Goal: Transaction & Acquisition: Purchase product/service

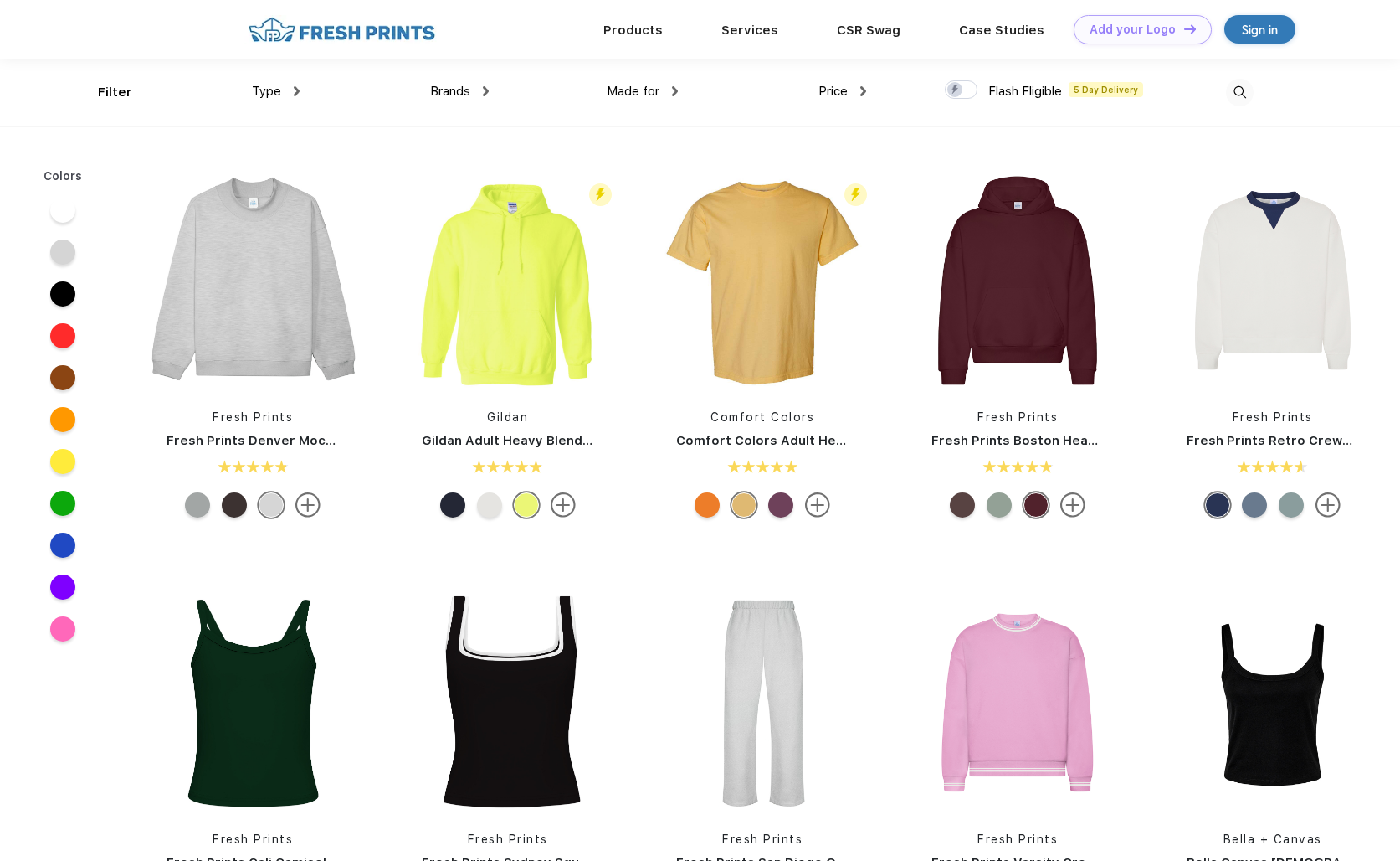
click at [478, 91] on div "Brands" at bounding box center [459, 91] width 59 height 20
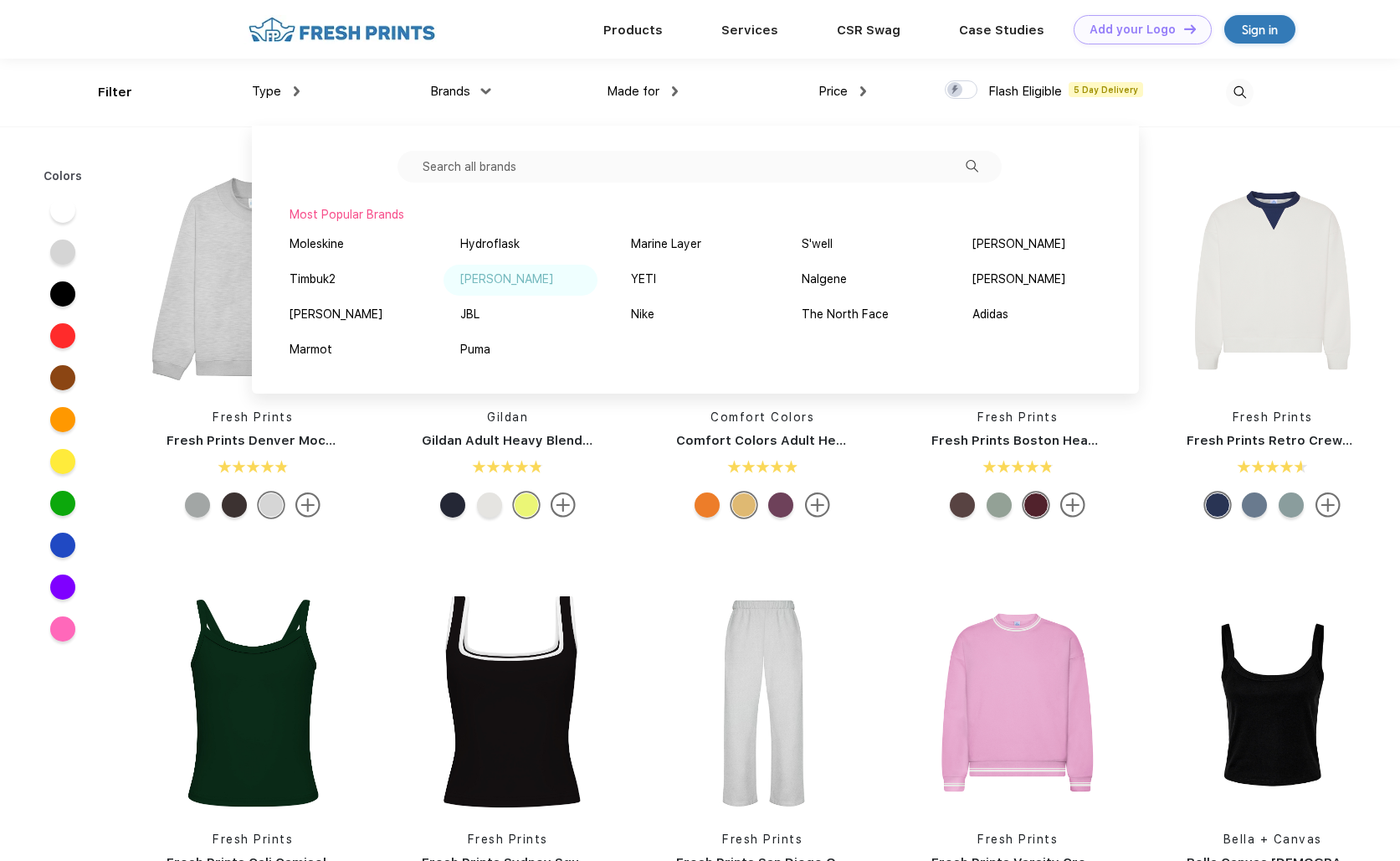
click at [501, 283] on div "Peter Millar" at bounding box center [506, 279] width 93 height 18
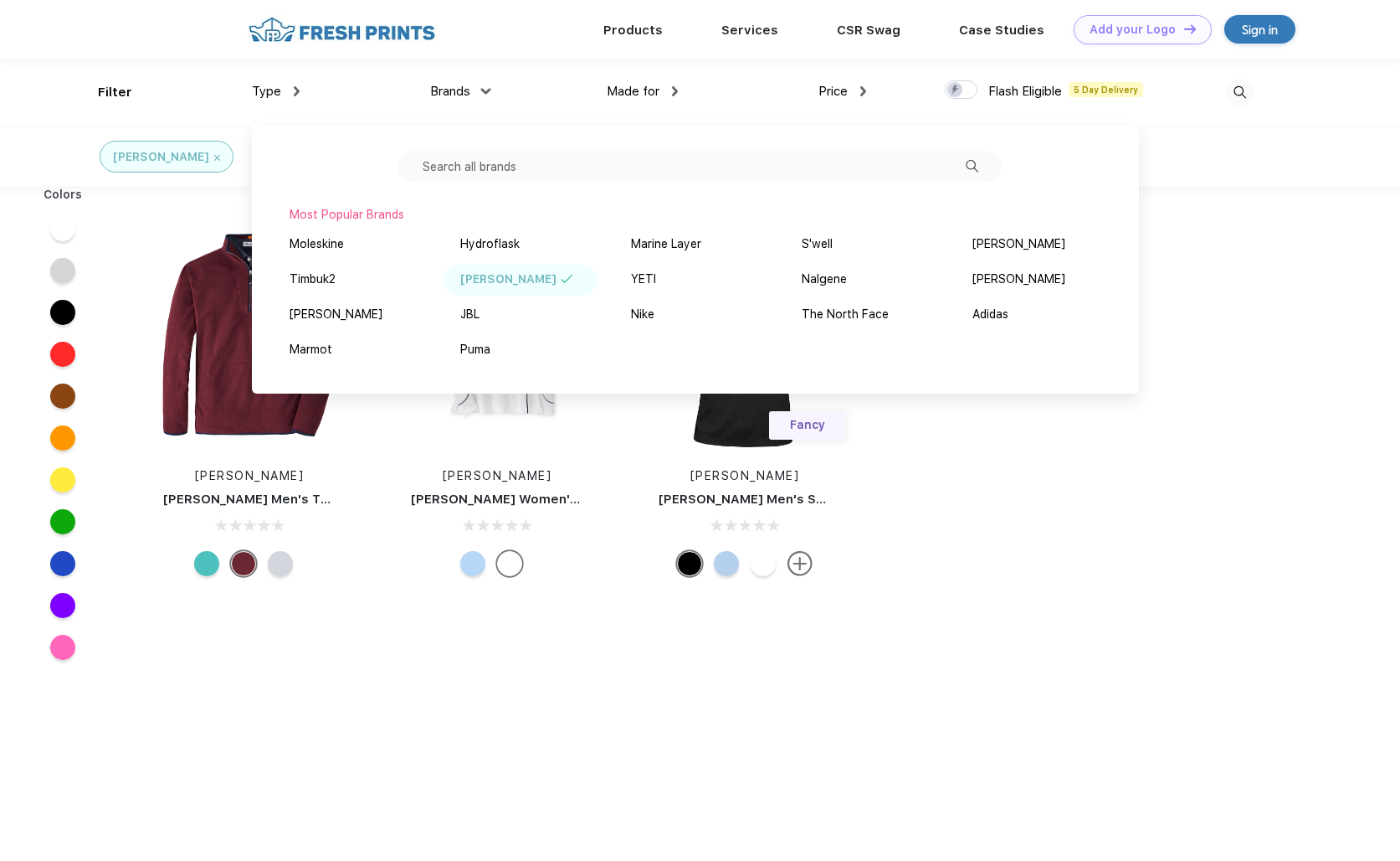
click at [917, 553] on div "Colors Peter Millar Peter Millar Men's Thermal Flow Micro Fleece Half-Zip Peter…" at bounding box center [700, 621] width 1400 height 870
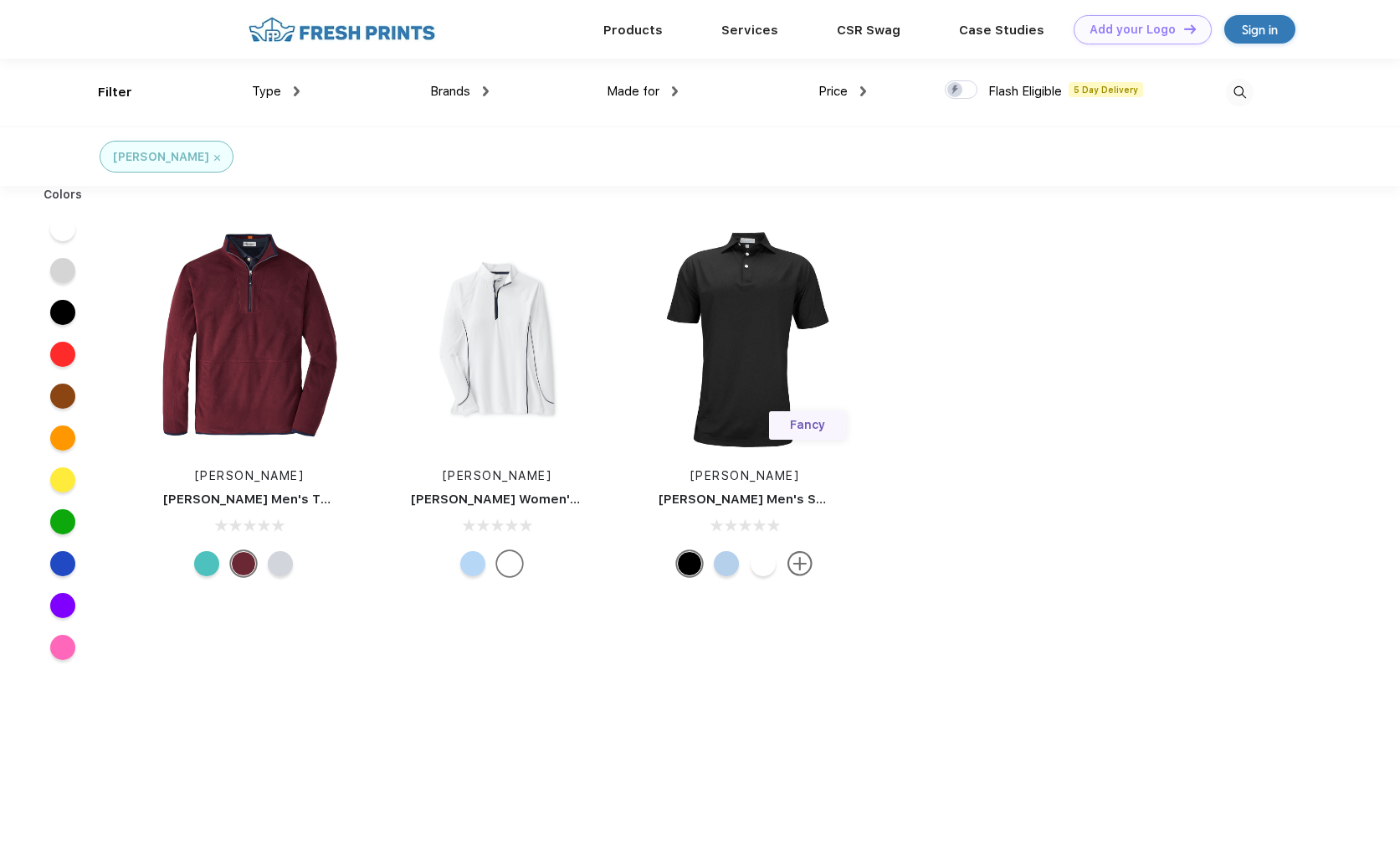
click at [486, 91] on img at bounding box center [486, 91] width 6 height 10
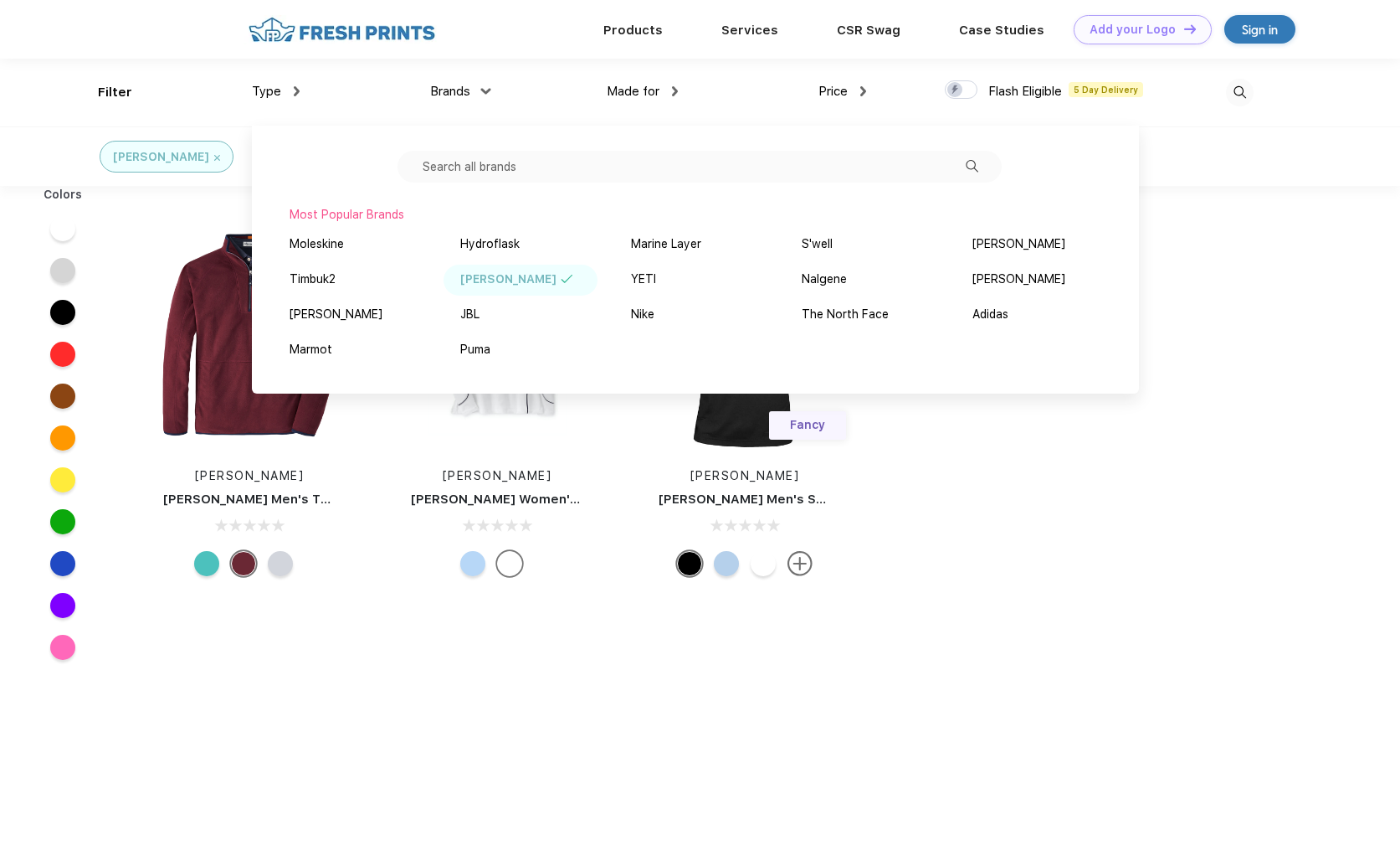
click at [214, 158] on img at bounding box center [216, 158] width 6 height 6
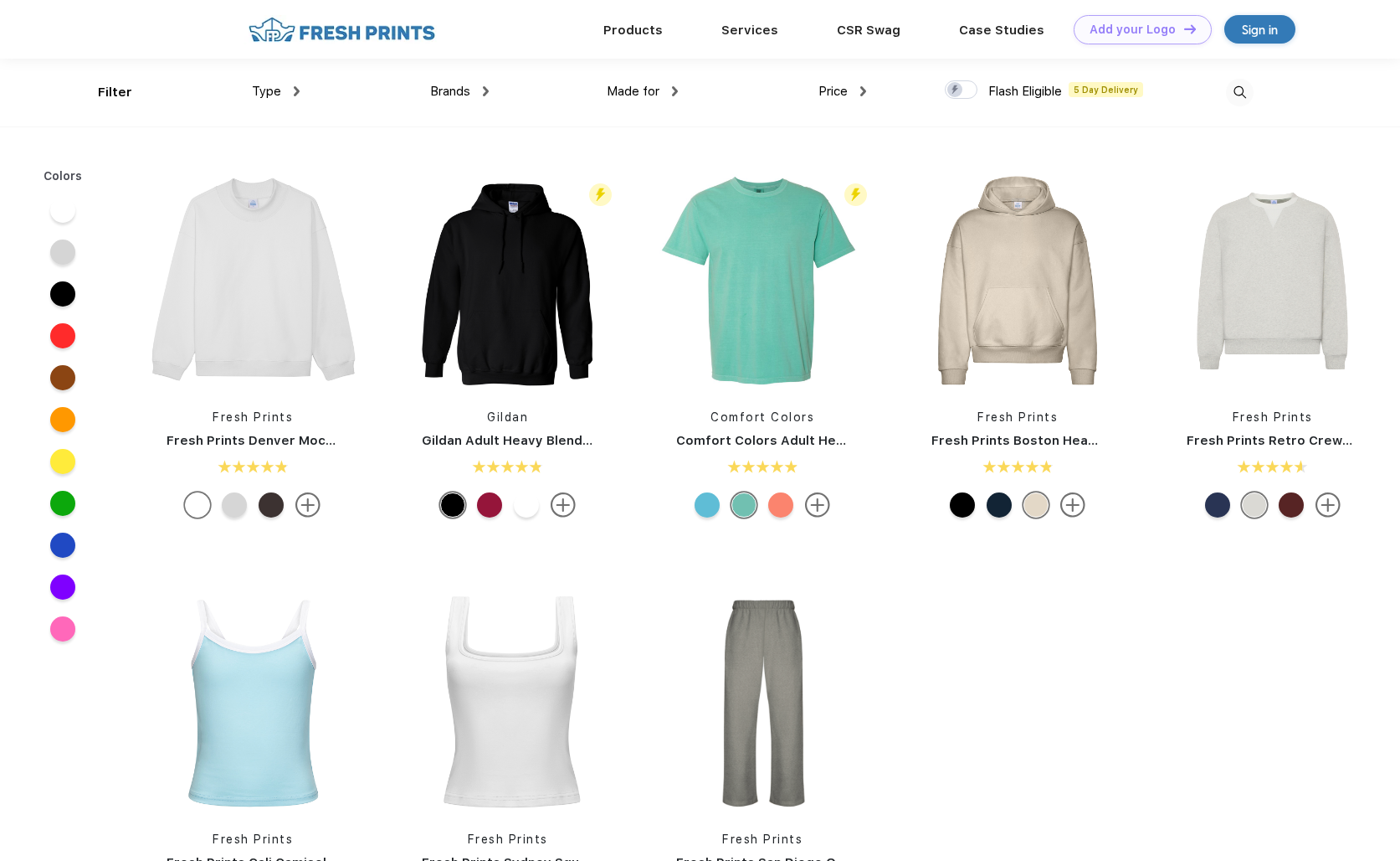
click at [467, 89] on span "Brands" at bounding box center [450, 91] width 40 height 15
click at [461, 97] on span "Brands" at bounding box center [450, 91] width 40 height 15
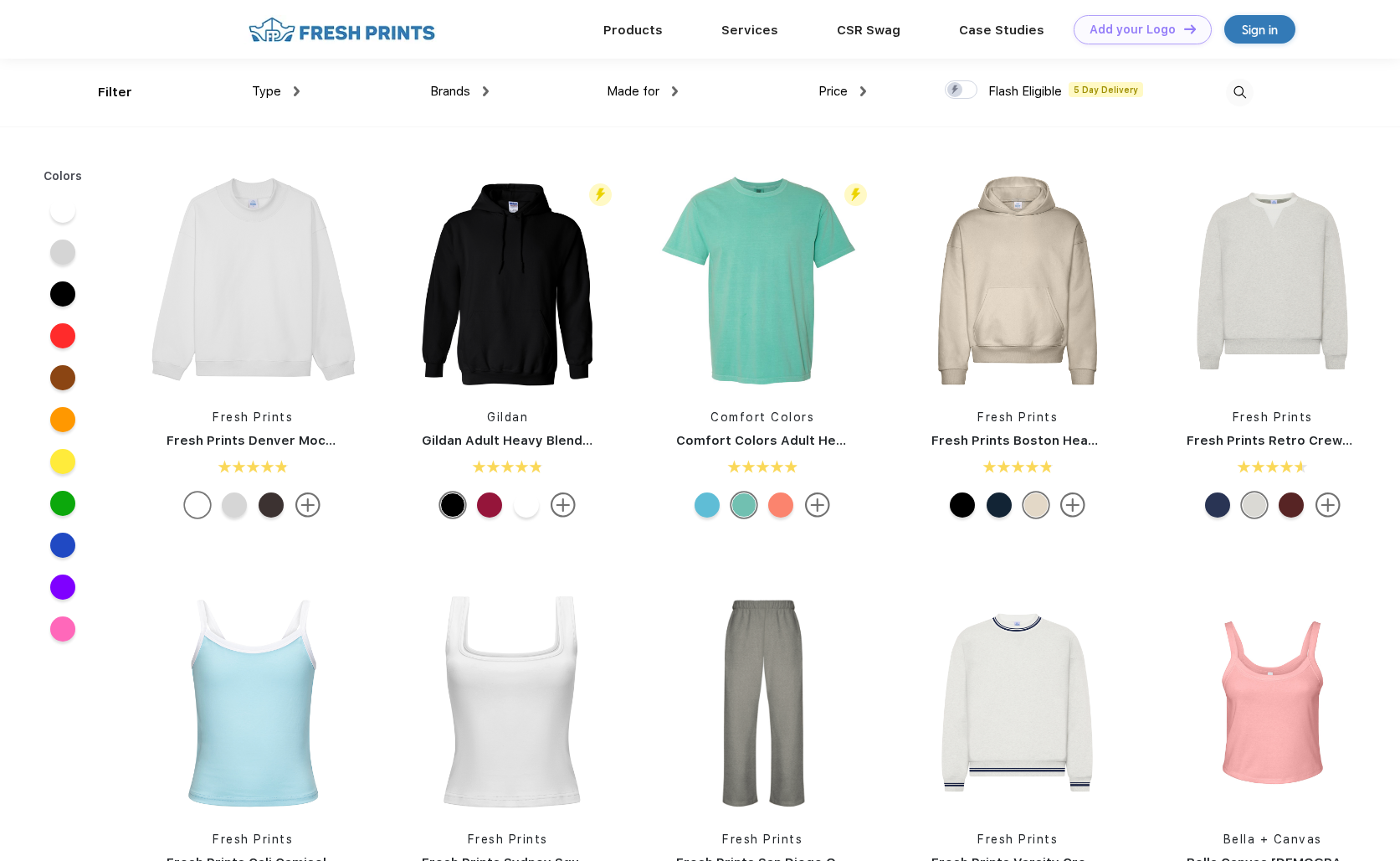
click at [917, 90] on div at bounding box center [961, 90] width 32 height 19
click at [917, 90] on input "checkbox" at bounding box center [950, 84] width 11 height 11
checkbox input "true"
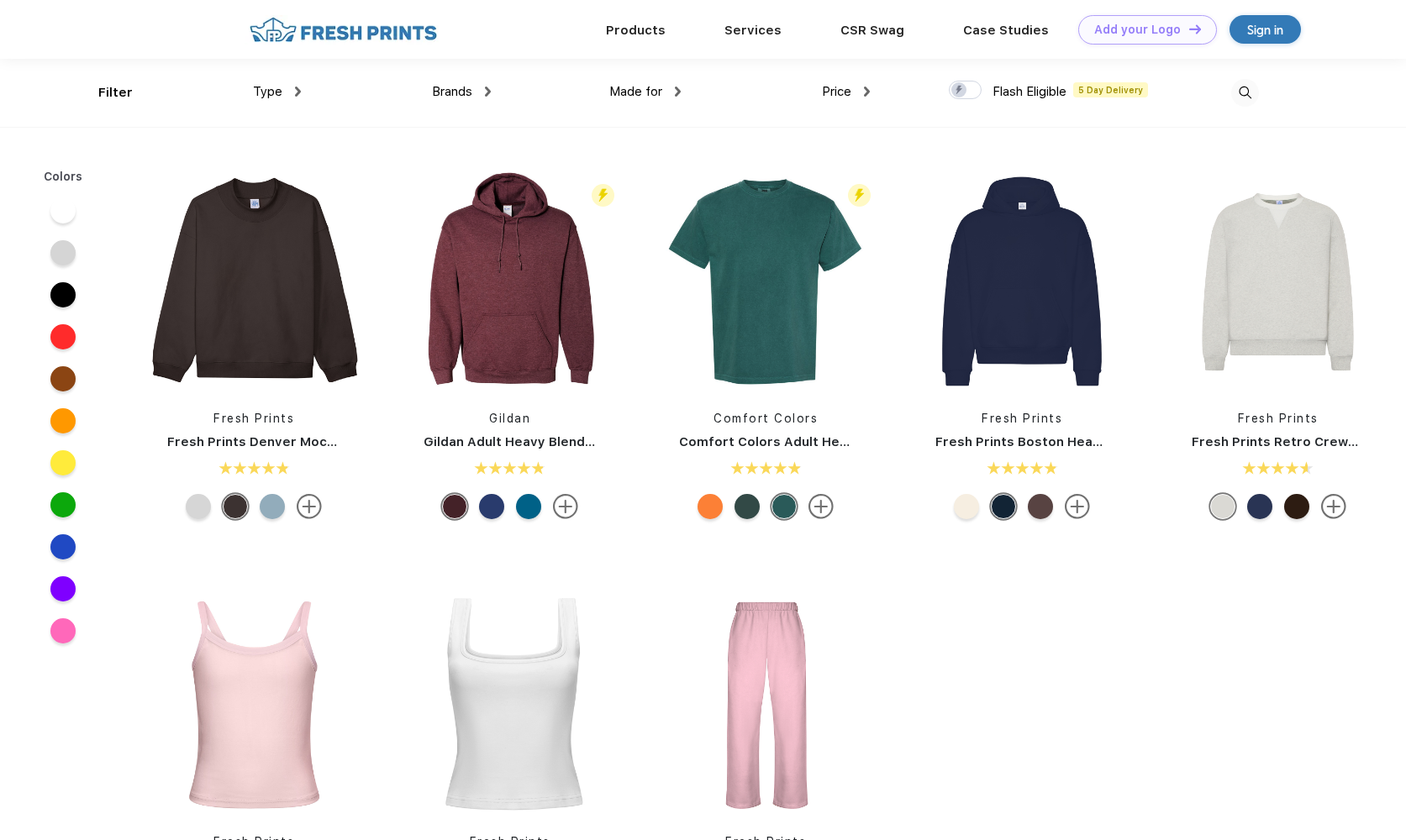
click at [1245, 27] on div "Sign in" at bounding box center [1265, 29] width 71 height 28
click at [446, 85] on span "Brands" at bounding box center [452, 92] width 40 height 15
click at [489, 92] on img at bounding box center [488, 92] width 6 height 10
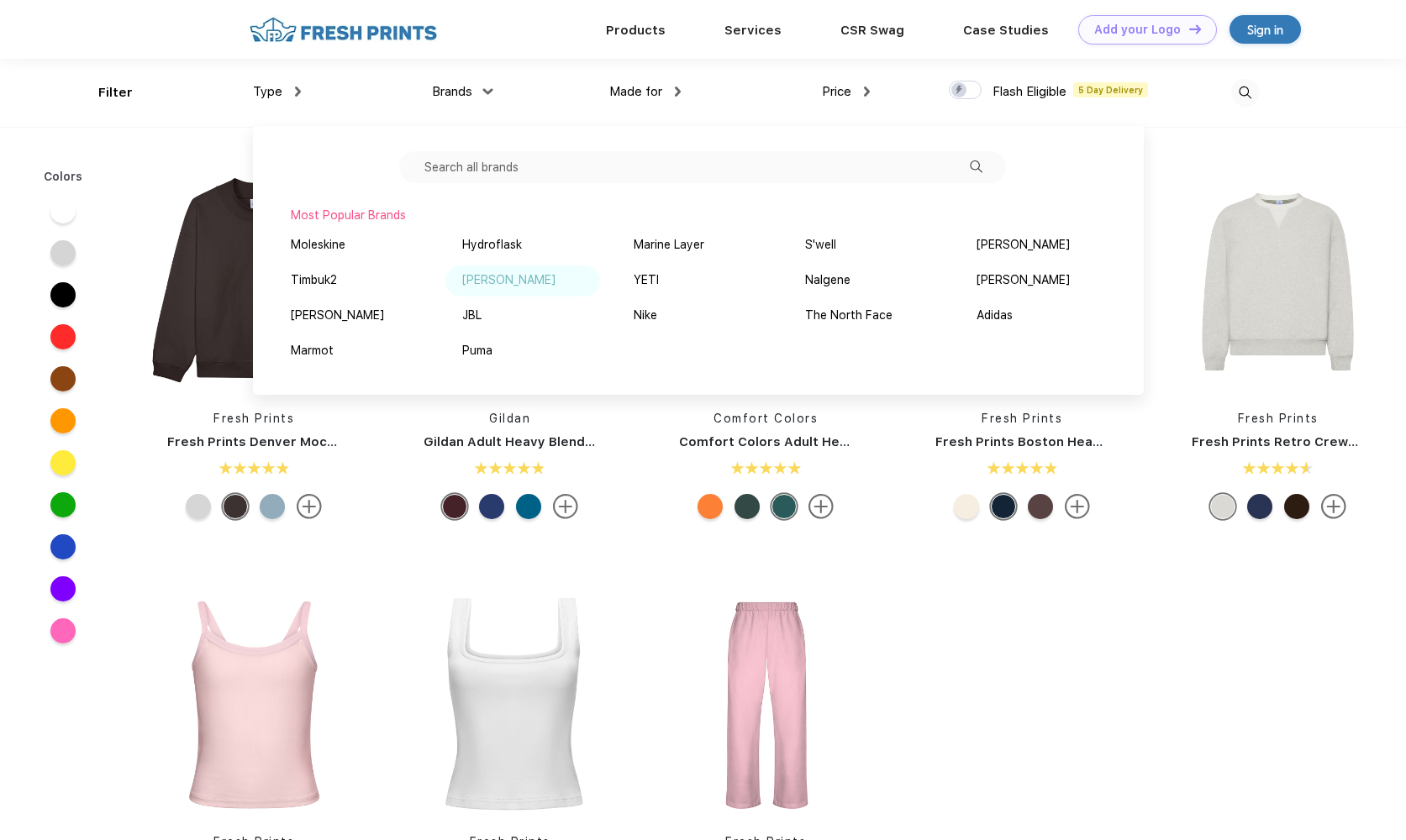
click at [489, 283] on div "Peter Millar" at bounding box center [508, 280] width 93 height 18
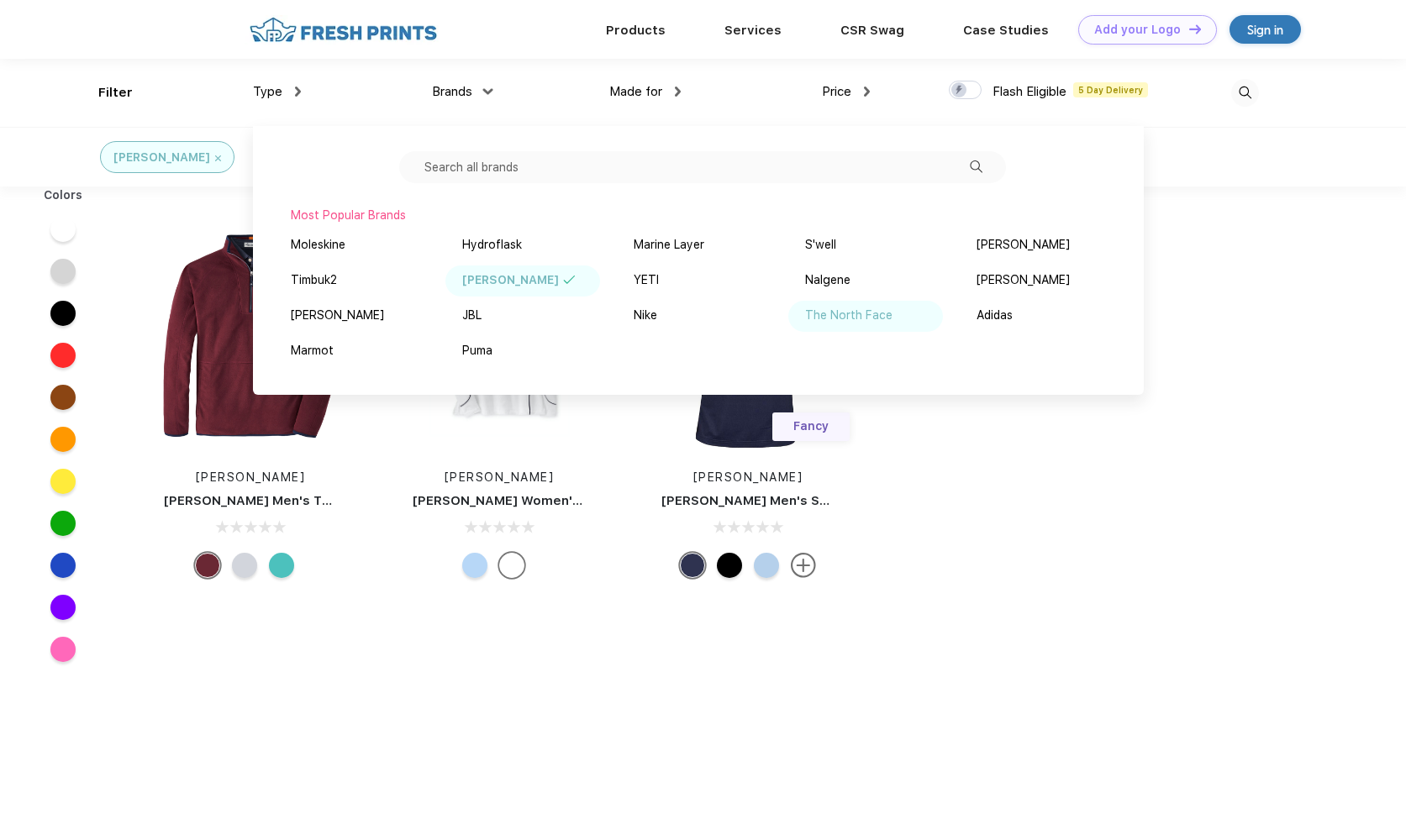
drag, startPoint x: 839, startPoint y: 318, endPoint x: 820, endPoint y: 319, distance: 19.0
click at [836, 318] on div "The North Face" at bounding box center [849, 315] width 87 height 18
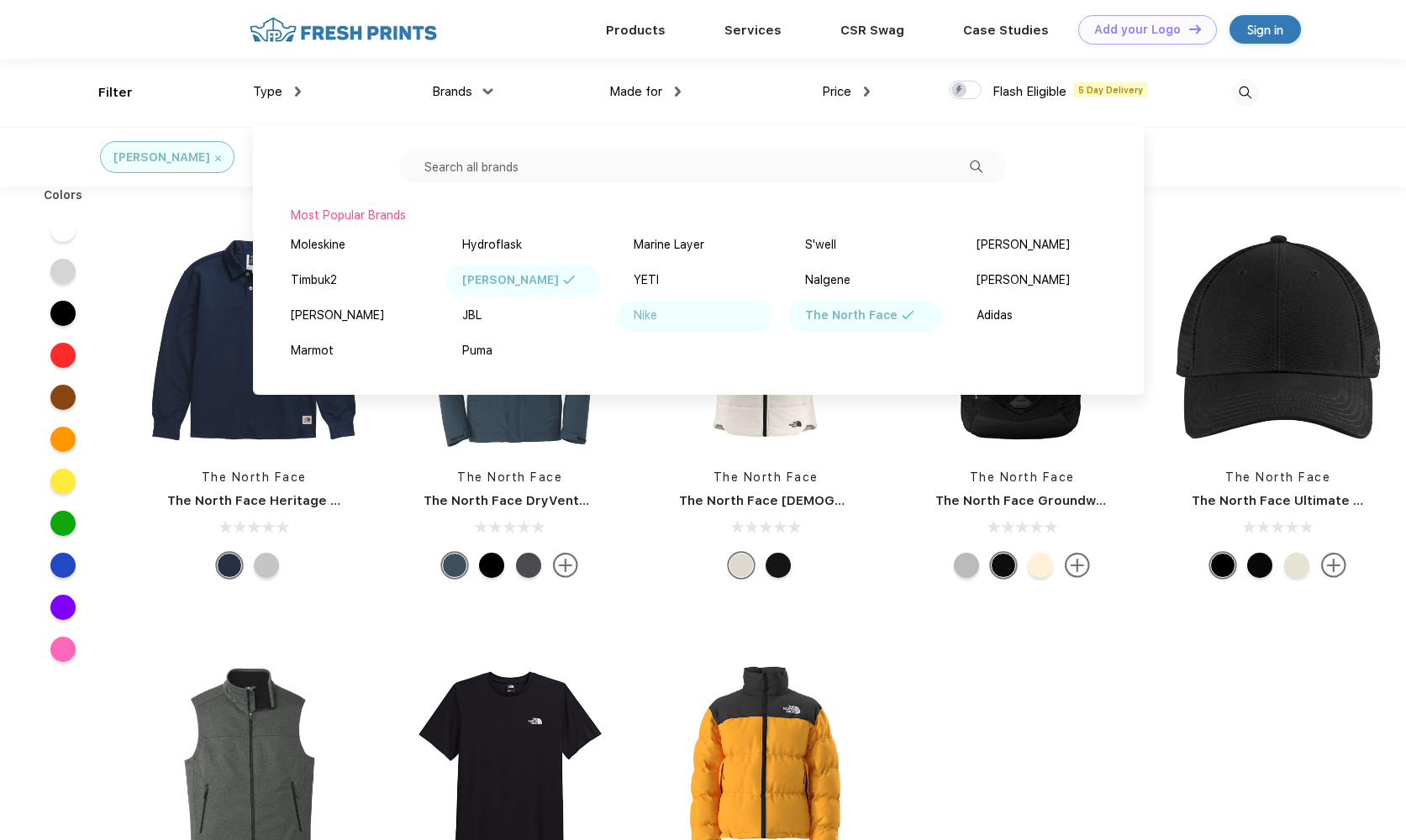
click at [650, 316] on div "Nike" at bounding box center [646, 315] width 24 height 18
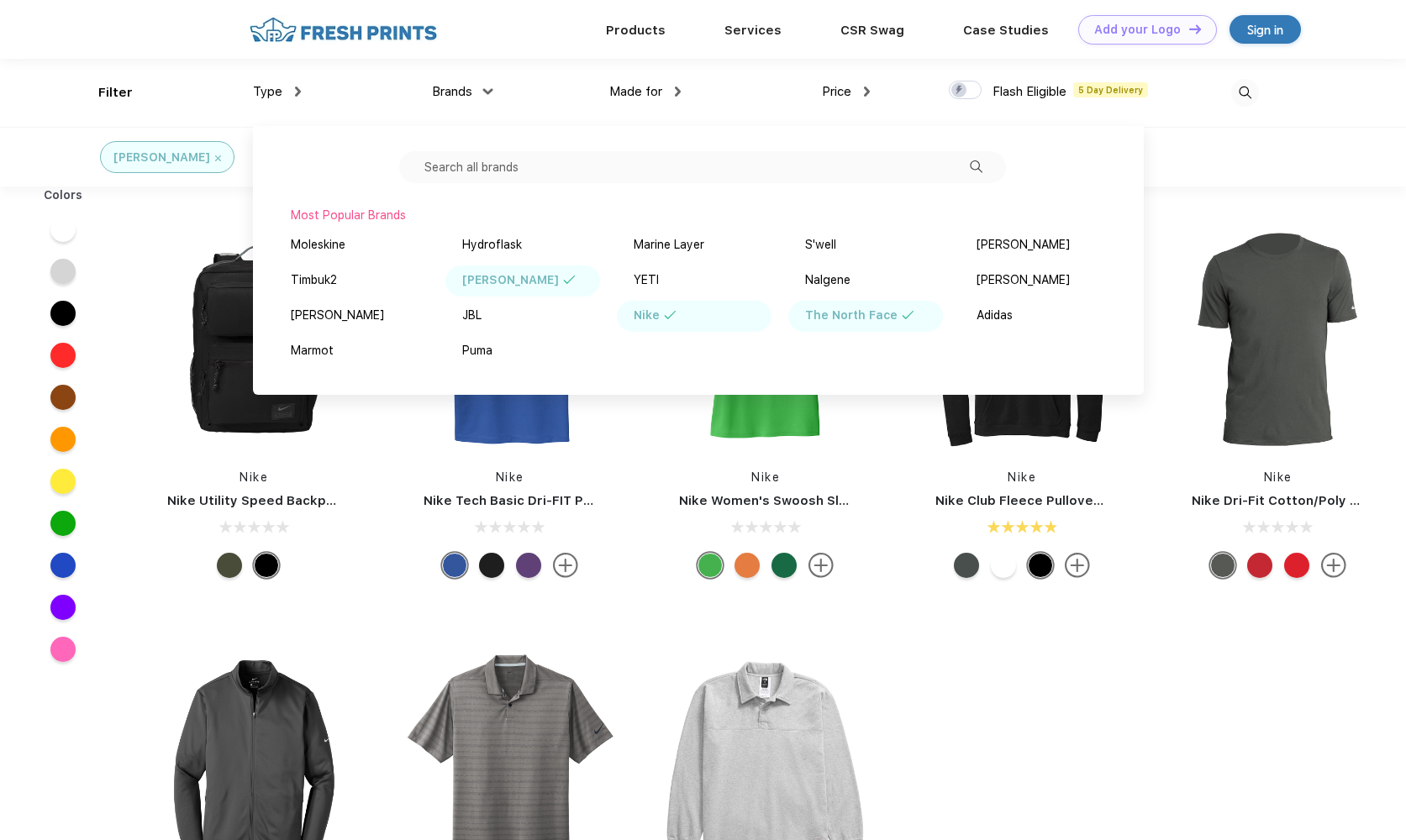
click at [1003, 650] on div "Nike Nike Utility Speed Backpack Nike Nike Tech Basic Dri-FIT Polo Nike Nike Wo…" at bounding box center [766, 618] width 1280 height 847
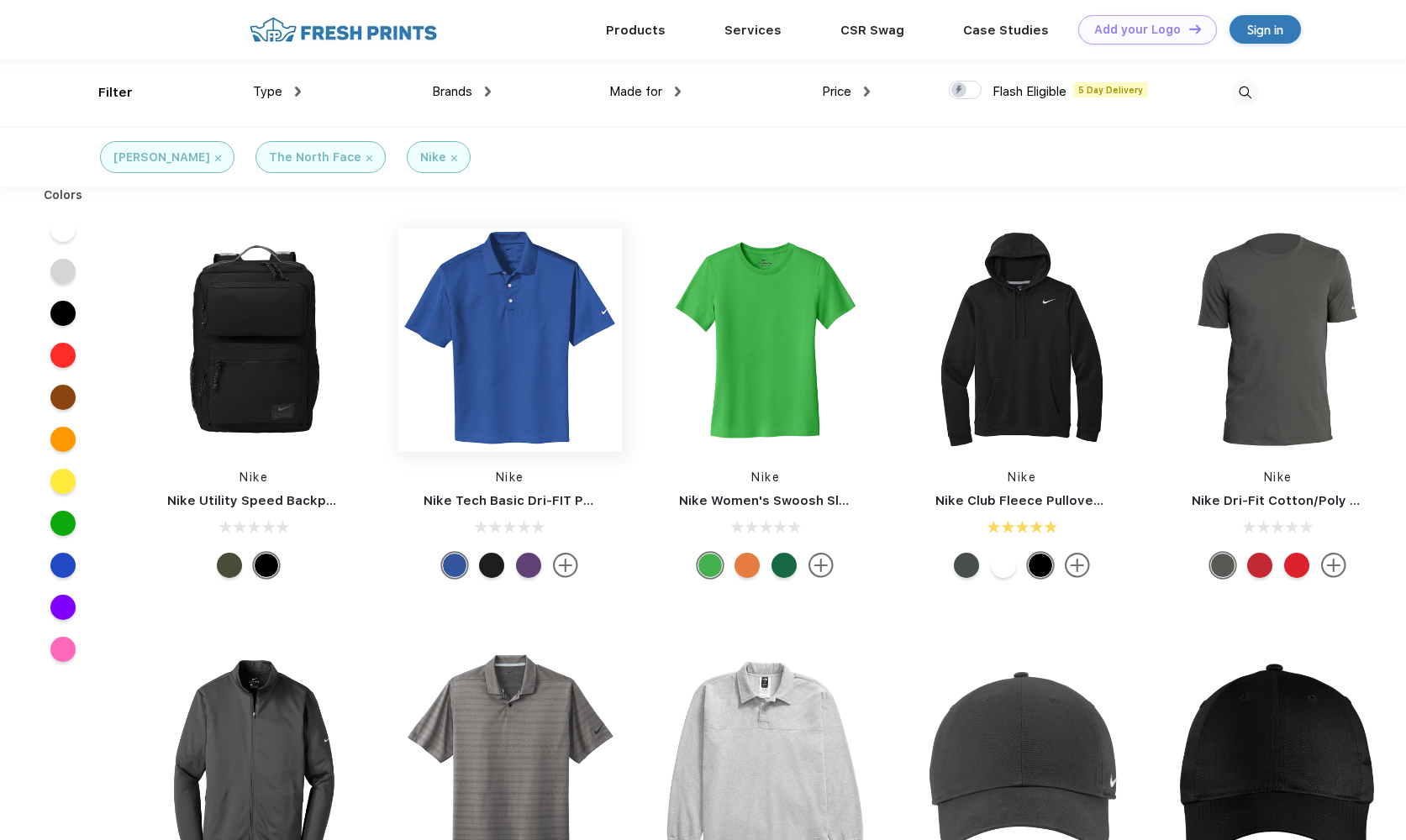
click at [502, 376] on img at bounding box center [510, 340] width 223 height 223
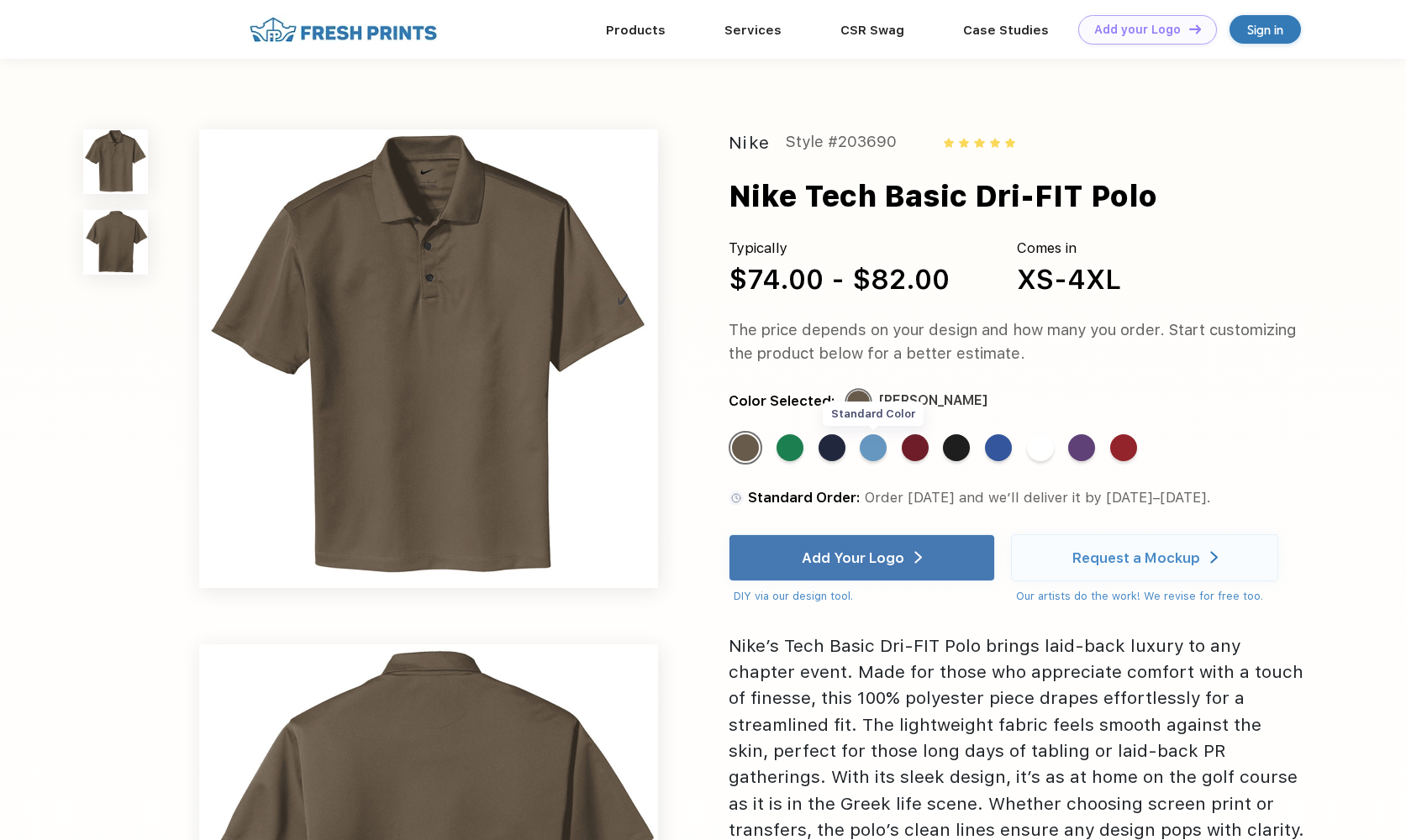
click at [877, 449] on div "Standard Color" at bounding box center [873, 447] width 27 height 27
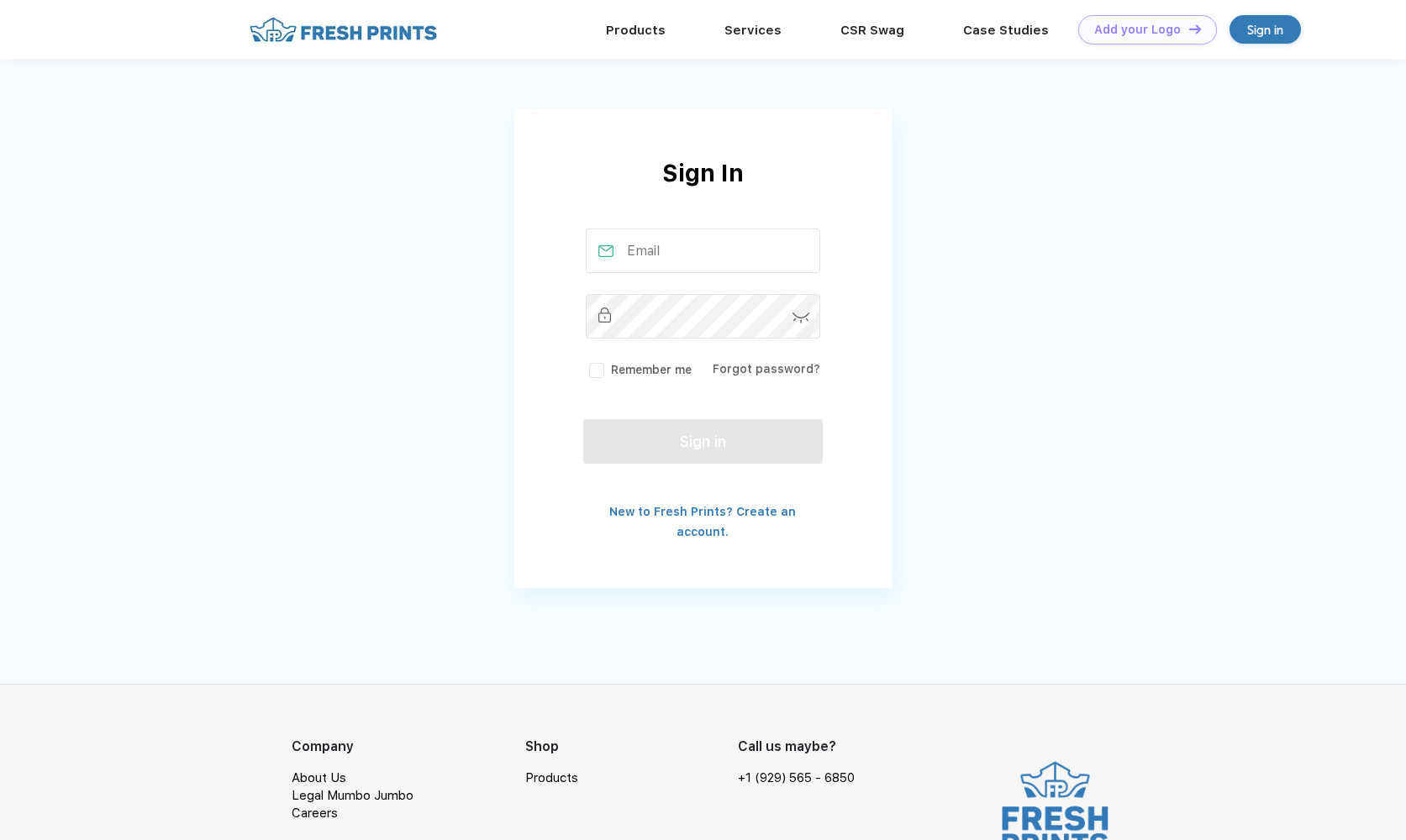
drag, startPoint x: 715, startPoint y: 259, endPoint x: 765, endPoint y: 260, distance: 50.0
click at [716, 259] on input "text" at bounding box center [703, 251] width 234 height 44
click at [803, 252] on input "text" at bounding box center [703, 251] width 234 height 44
click at [515, 266] on div "Sign In Remember me Forgot password? Sign in New to Fresh Prints? Create an acc…" at bounding box center [703, 349] width 378 height 387
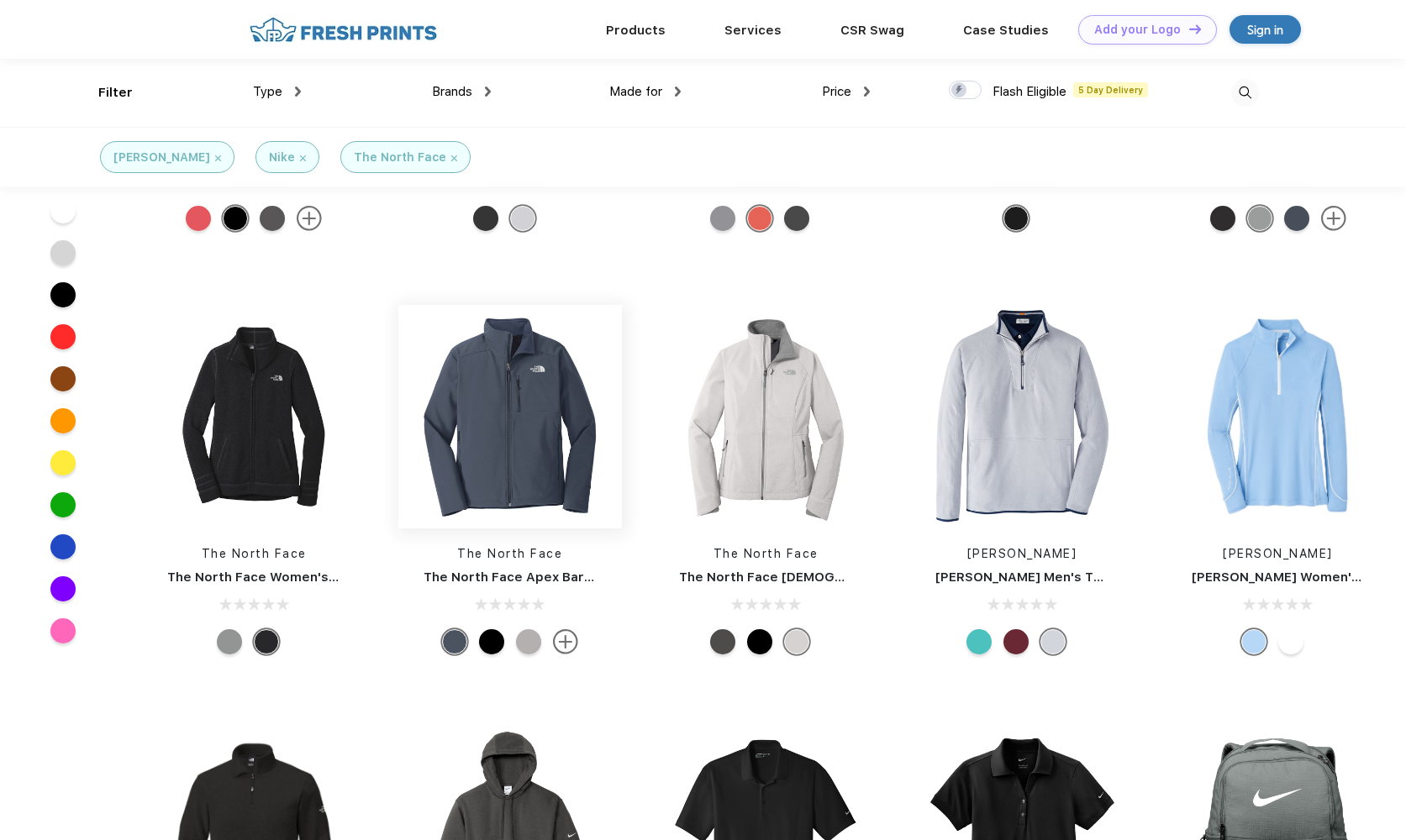
scroll to position [6925, 0]
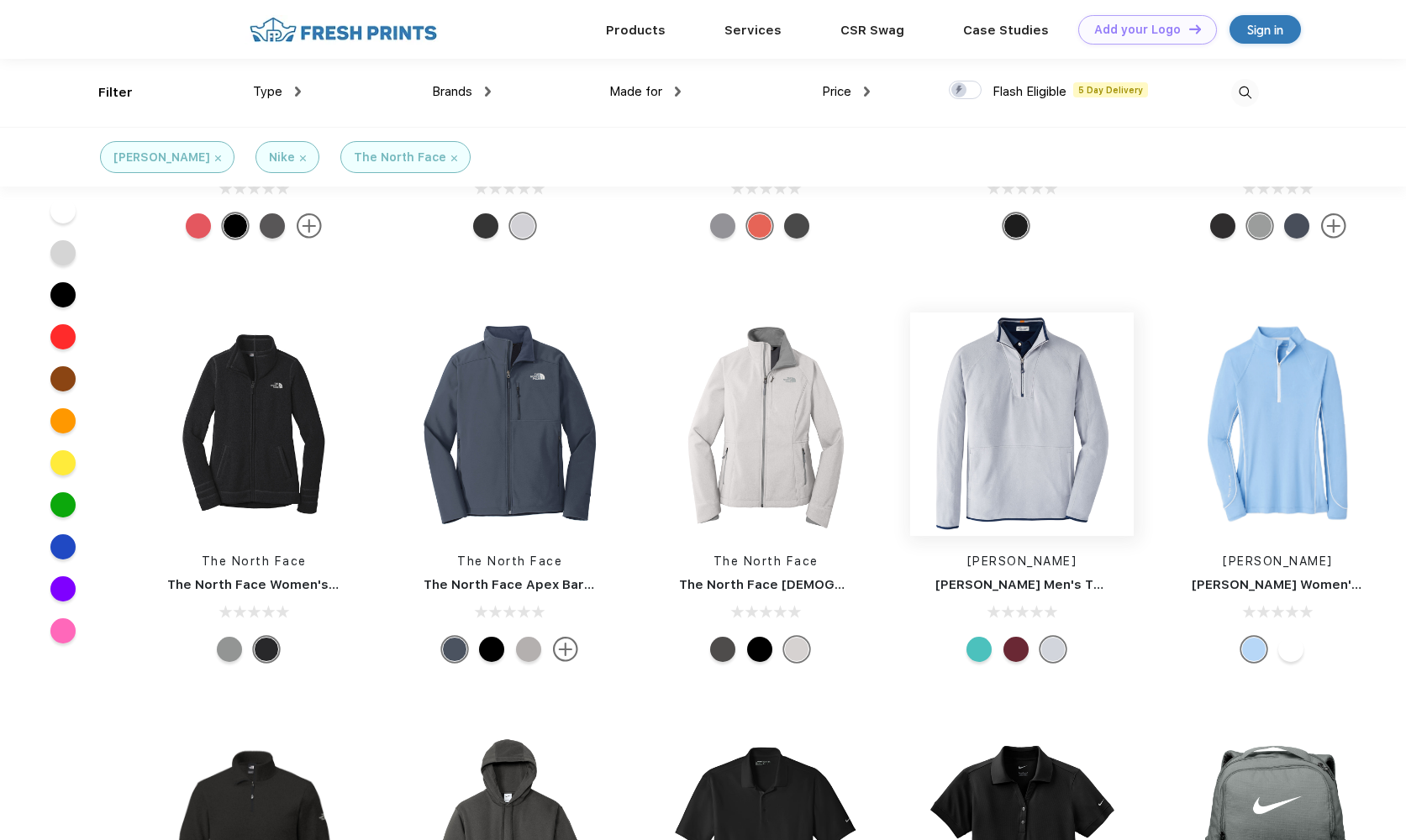
click at [1000, 399] on img at bounding box center [1022, 423] width 223 height 223
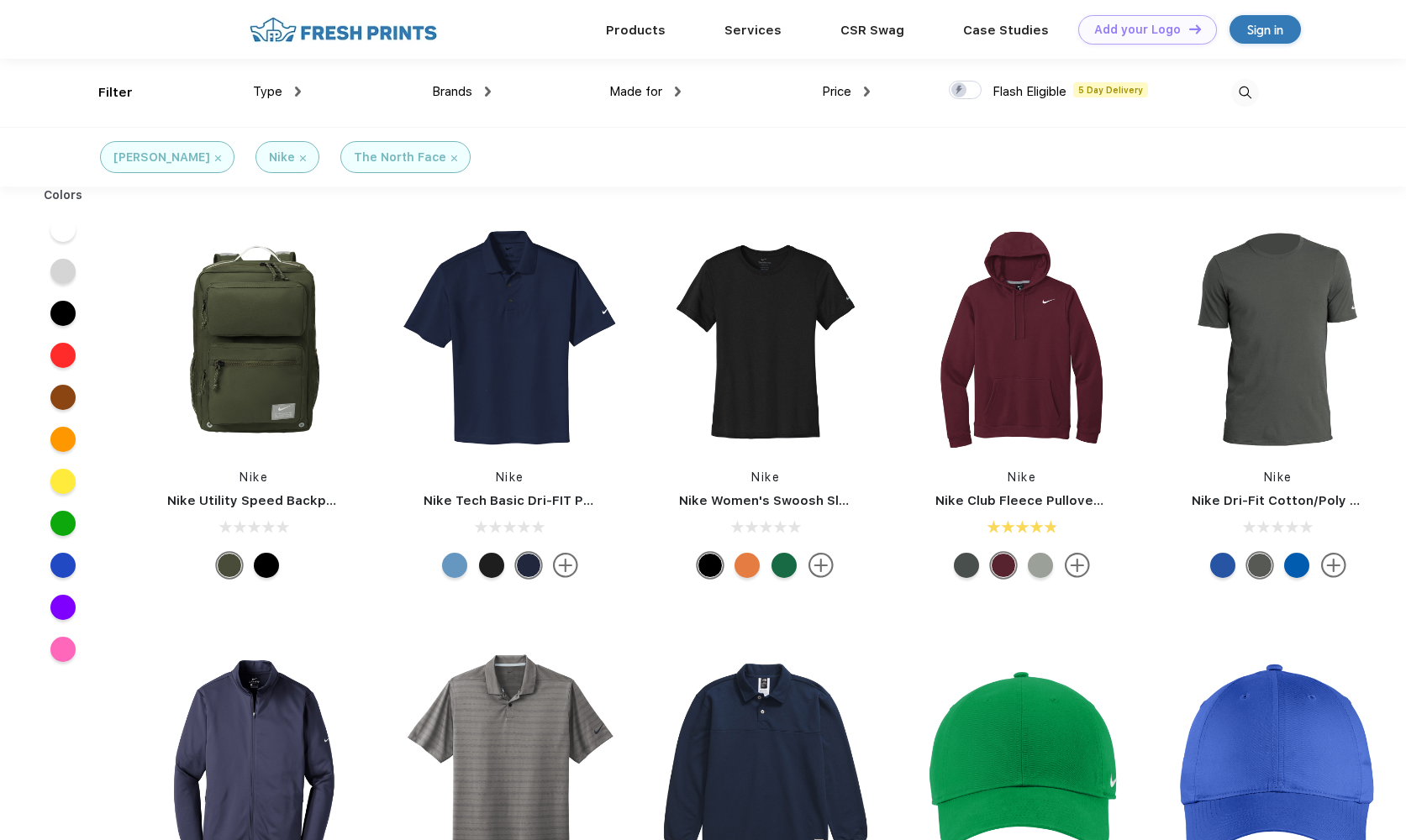
click at [300, 158] on img at bounding box center [303, 158] width 6 height 6
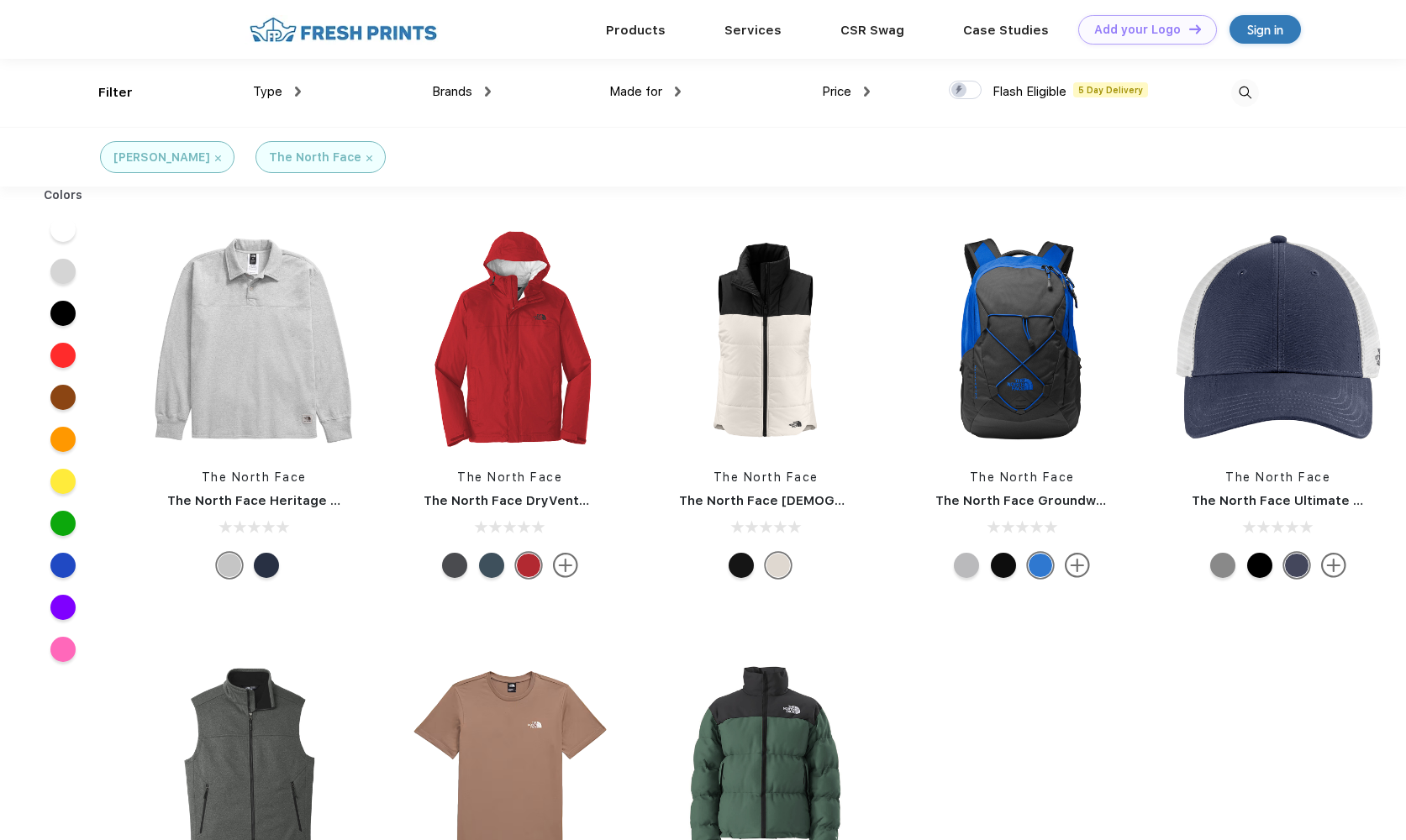
click at [366, 157] on img at bounding box center [369, 158] width 6 height 6
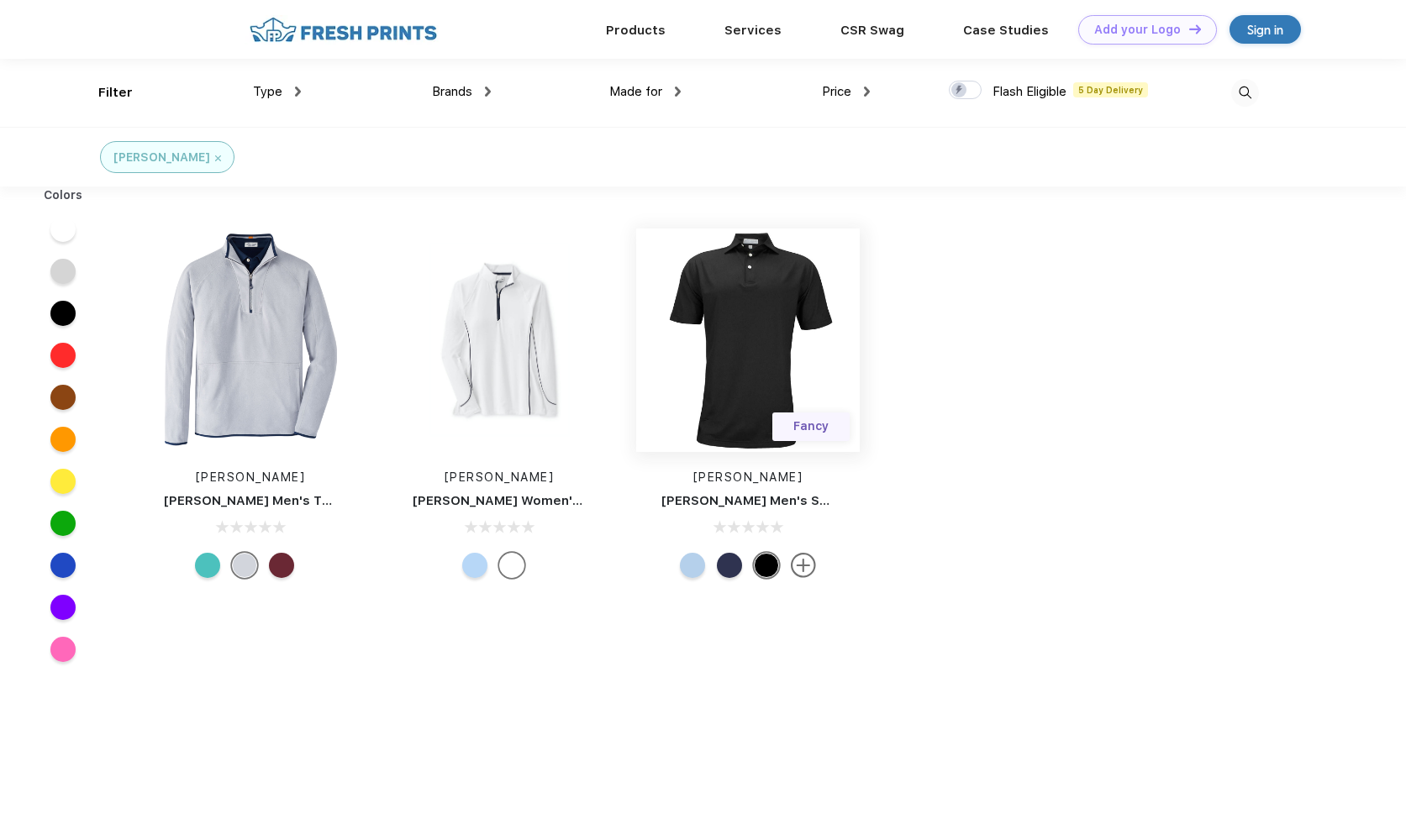
click at [740, 372] on img at bounding box center [748, 340] width 223 height 223
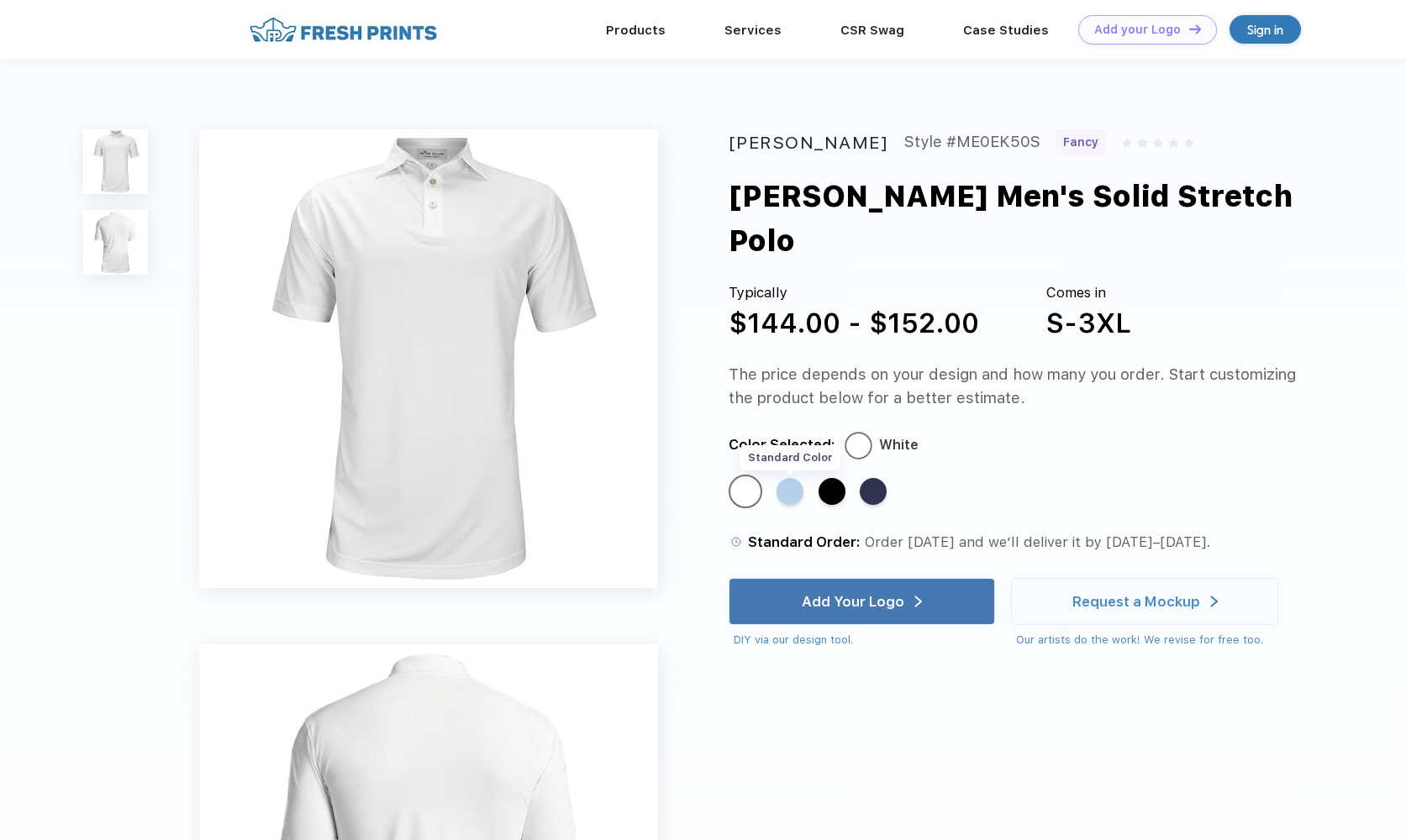
click at [791, 478] on div "Standard Color" at bounding box center [790, 491] width 27 height 27
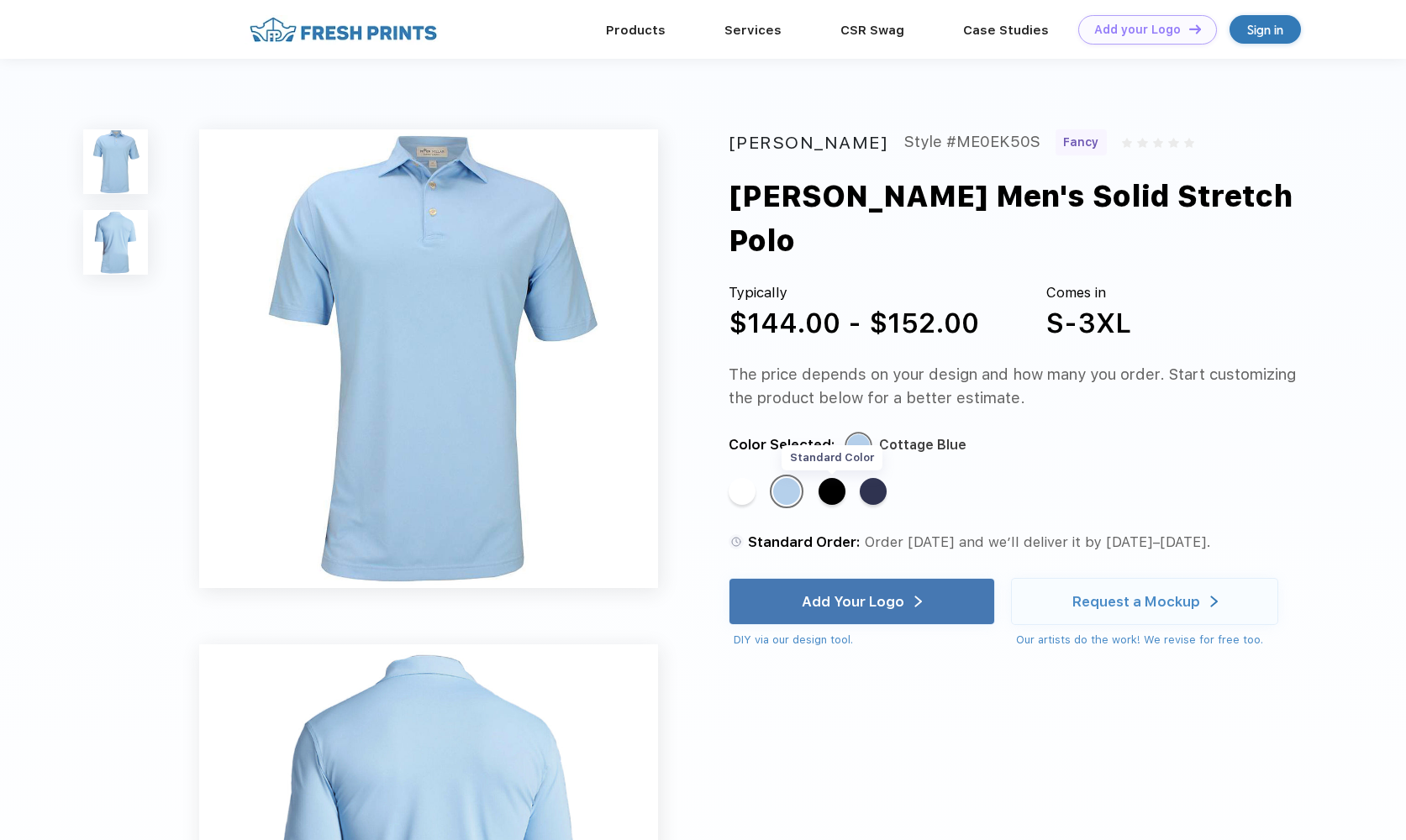
click at [831, 478] on div "Standard Color" at bounding box center [832, 491] width 27 height 27
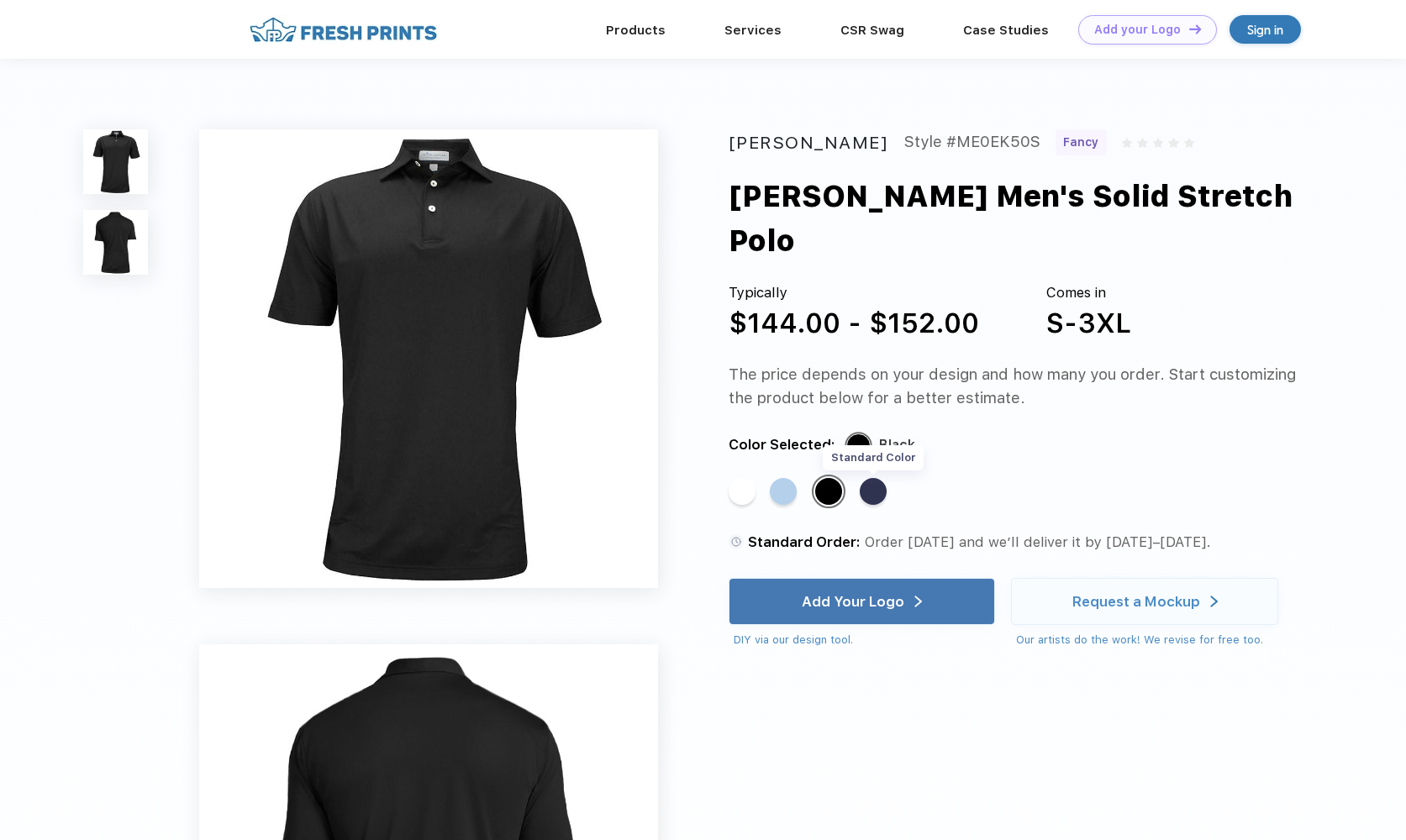
click at [875, 478] on div "Standard Color" at bounding box center [873, 491] width 27 height 27
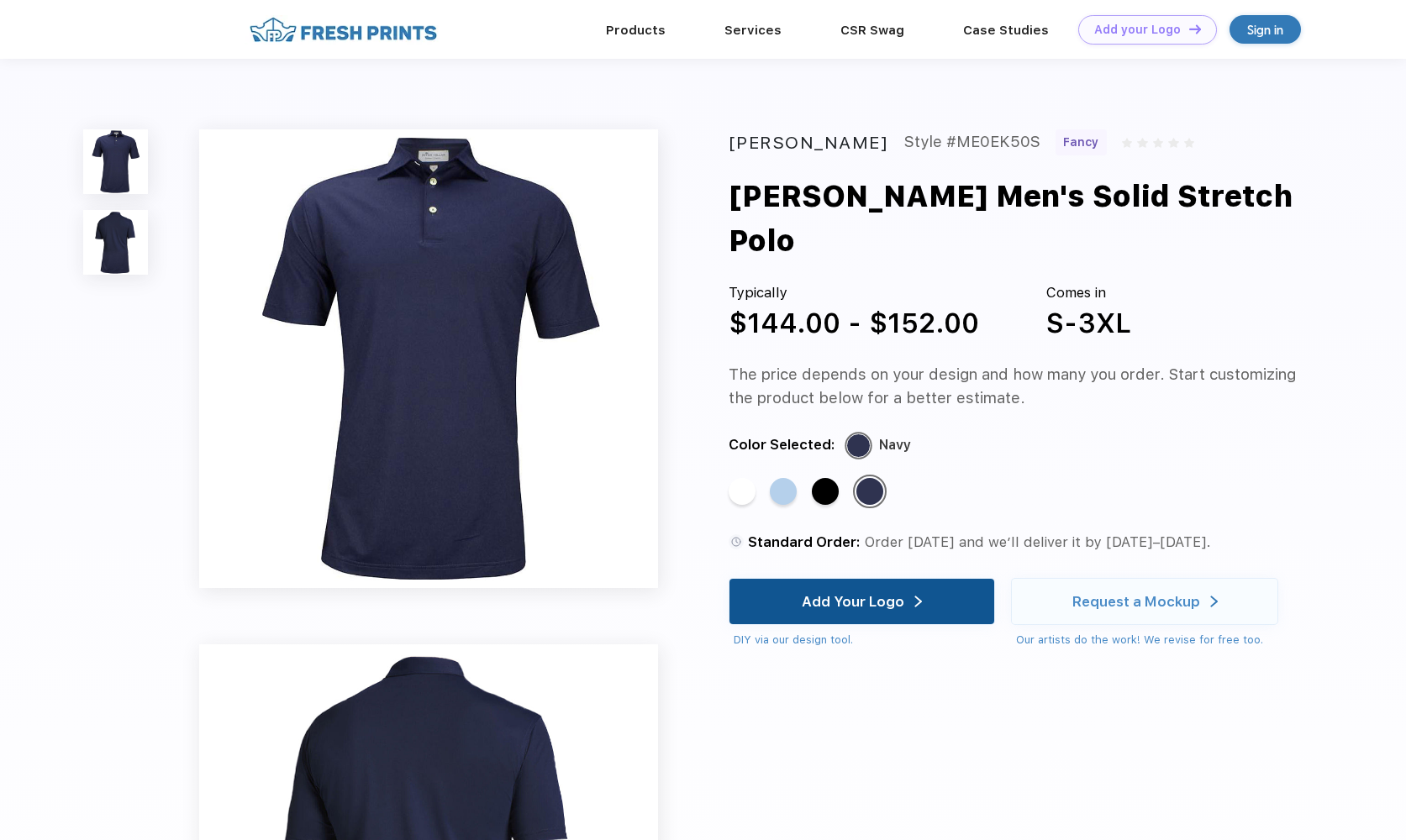
click at [793, 578] on div "Add Your Logo" at bounding box center [863, 601] width 267 height 47
